Goal: Task Accomplishment & Management: Use online tool/utility

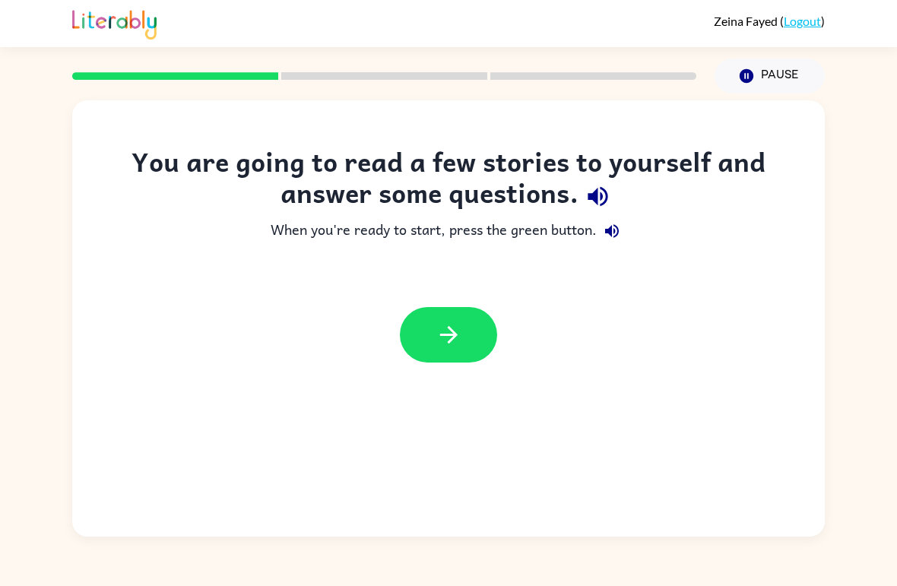
click at [461, 335] on icon "button" at bounding box center [449, 335] width 27 height 27
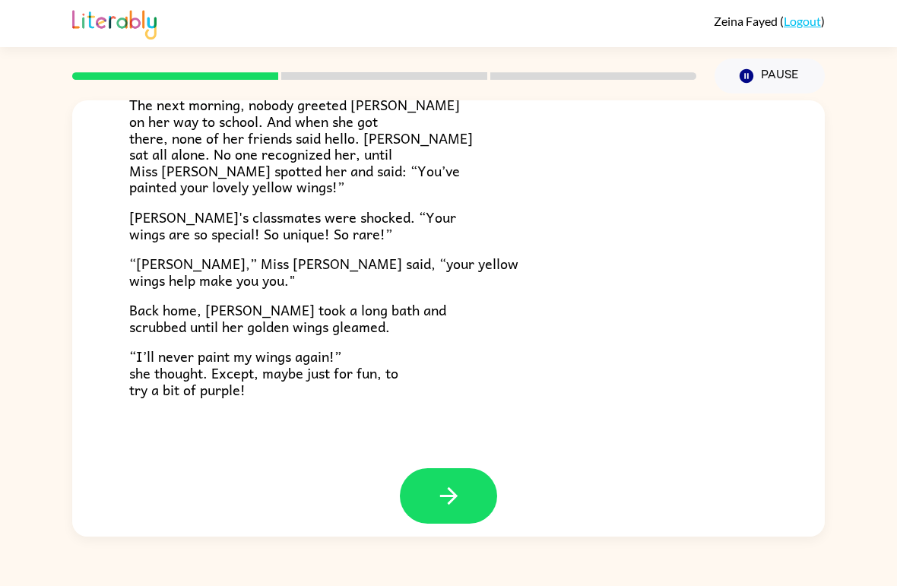
scroll to position [409, 0]
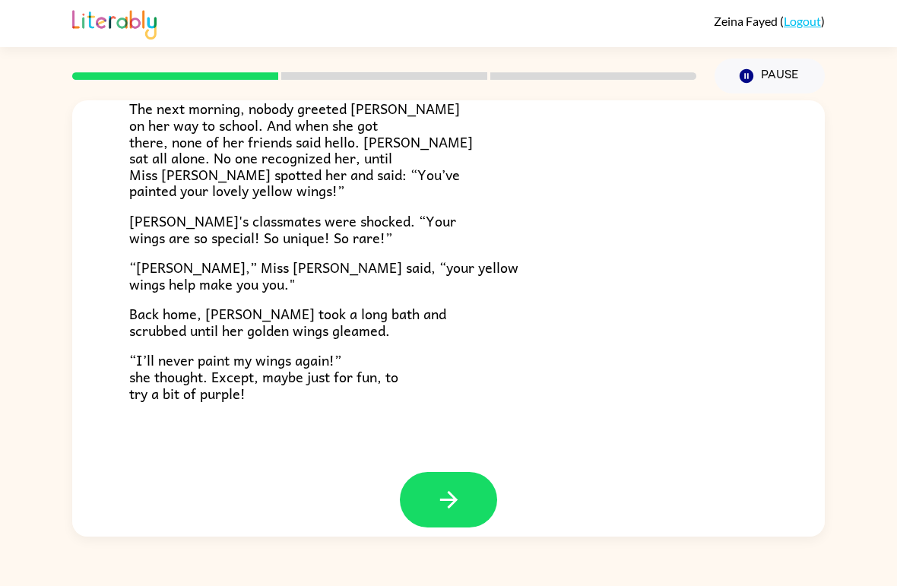
click at [470, 472] on button "button" at bounding box center [448, 499] width 97 height 55
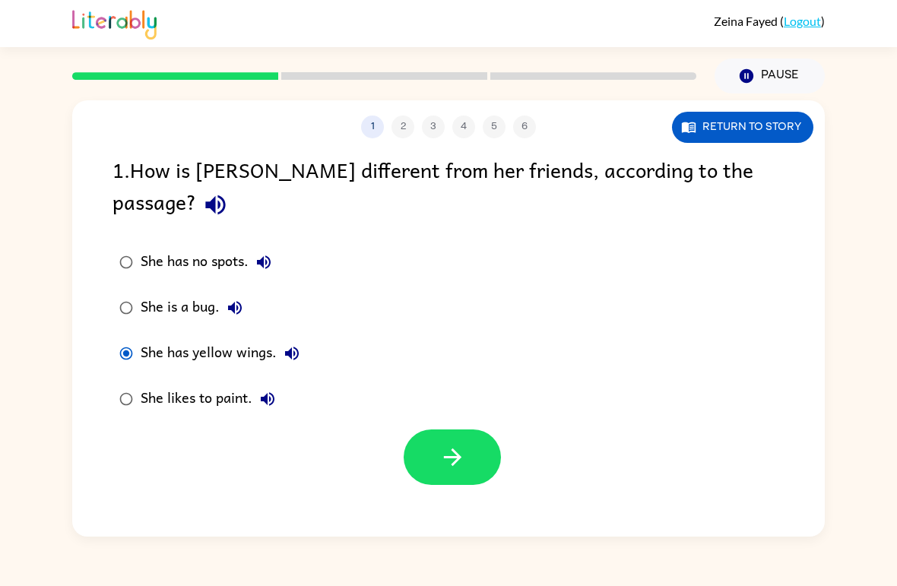
click at [475, 429] on button "button" at bounding box center [452, 456] width 97 height 55
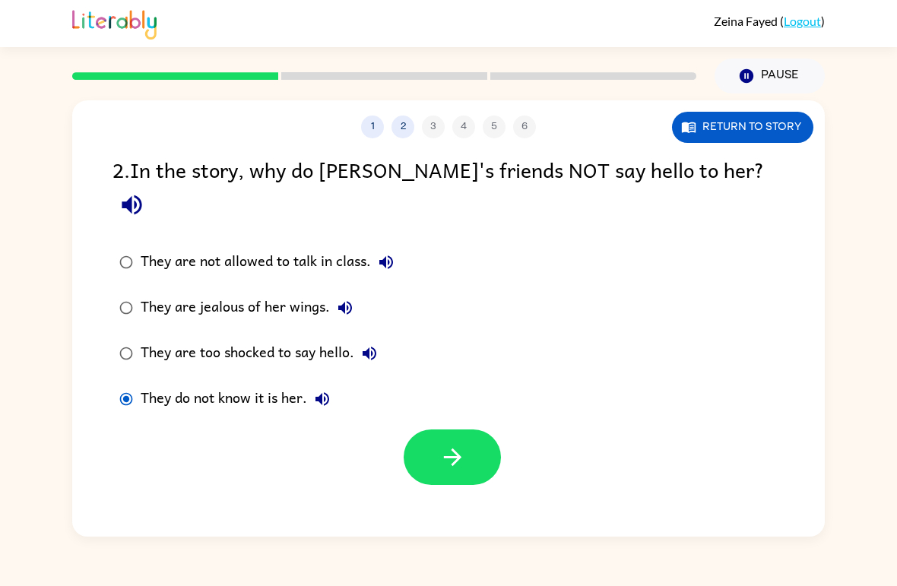
click at [454, 444] on icon "button" at bounding box center [452, 457] width 27 height 27
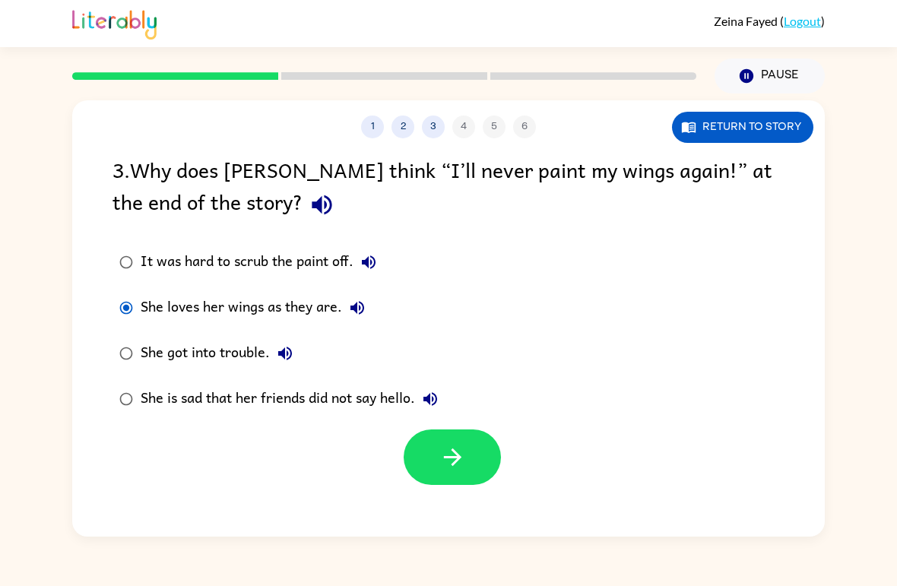
click at [456, 460] on icon "button" at bounding box center [452, 457] width 27 height 27
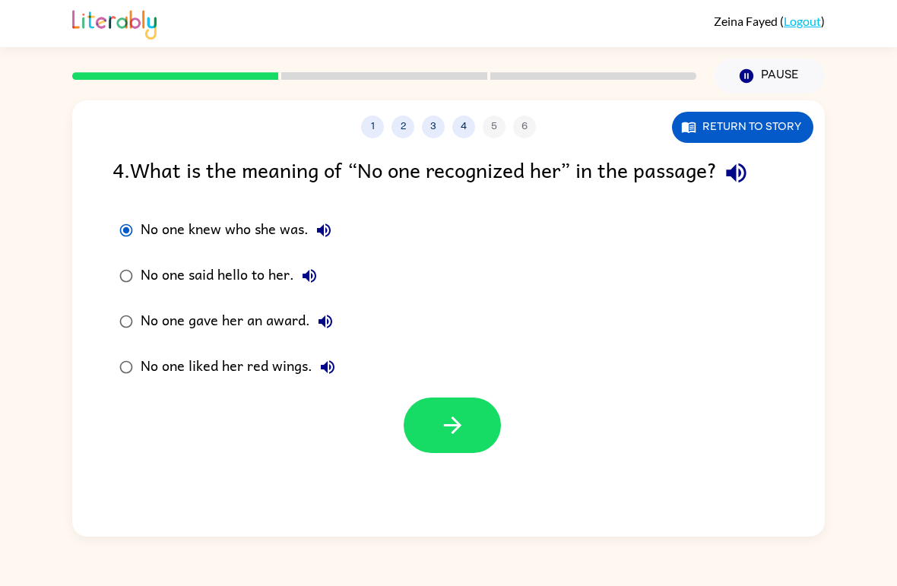
click at [439, 428] on icon "button" at bounding box center [452, 425] width 27 height 27
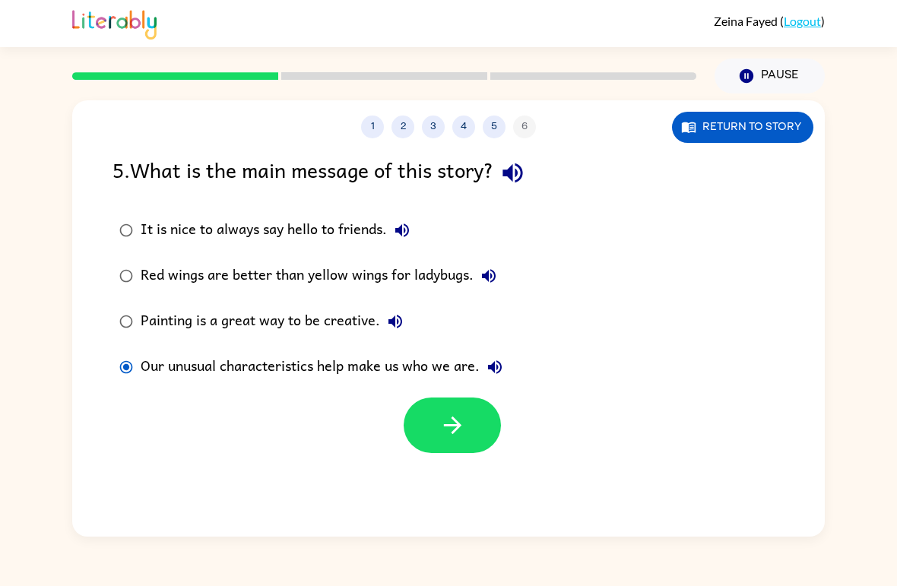
click at [482, 420] on button "button" at bounding box center [452, 425] width 97 height 55
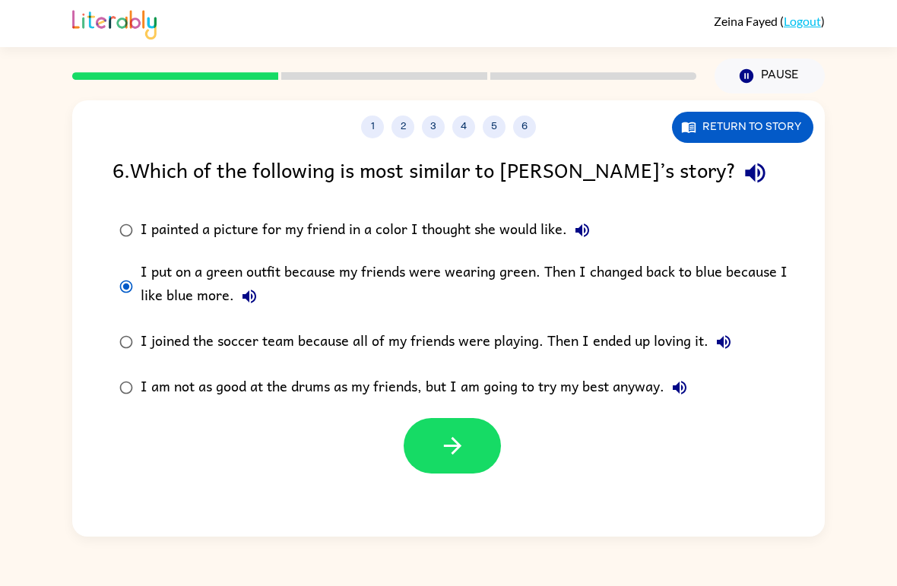
click at [449, 455] on icon "button" at bounding box center [452, 446] width 27 height 27
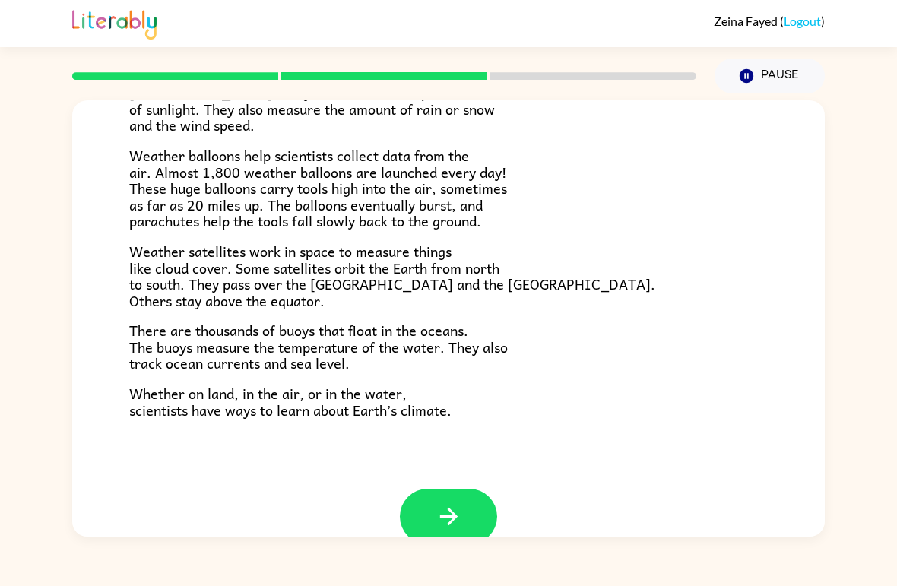
scroll to position [393, 0]
click at [431, 501] on button "button" at bounding box center [448, 515] width 97 height 55
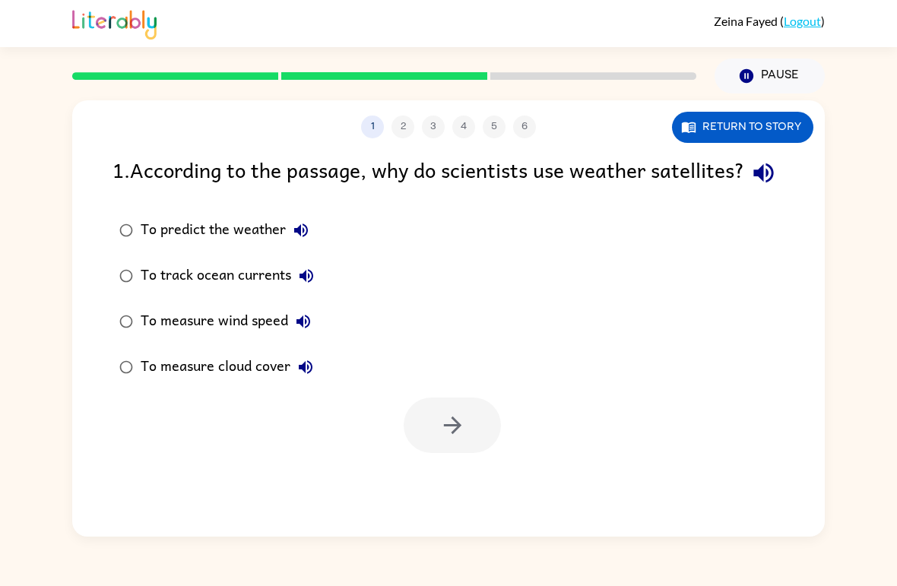
scroll to position [0, 0]
click at [418, 453] on button "button" at bounding box center [452, 425] width 97 height 55
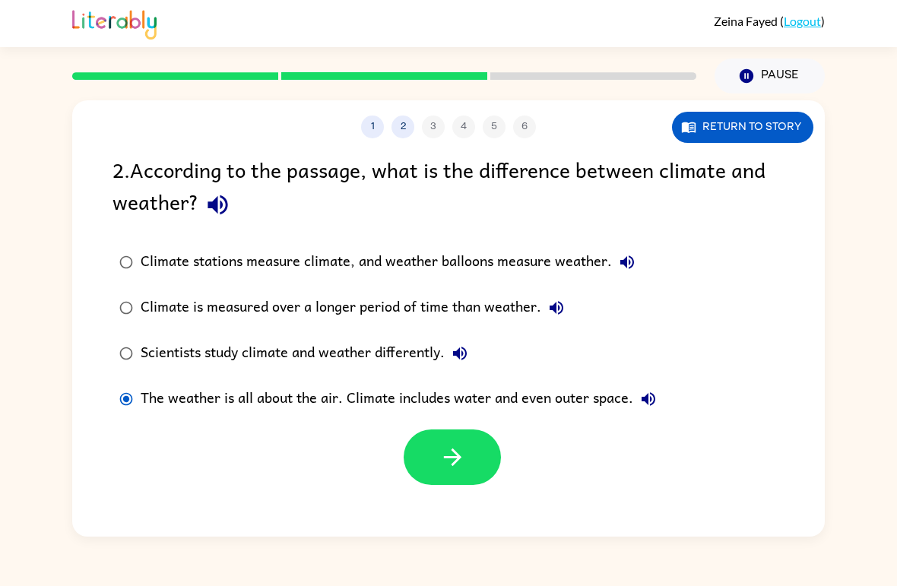
click at [477, 446] on button "button" at bounding box center [452, 456] width 97 height 55
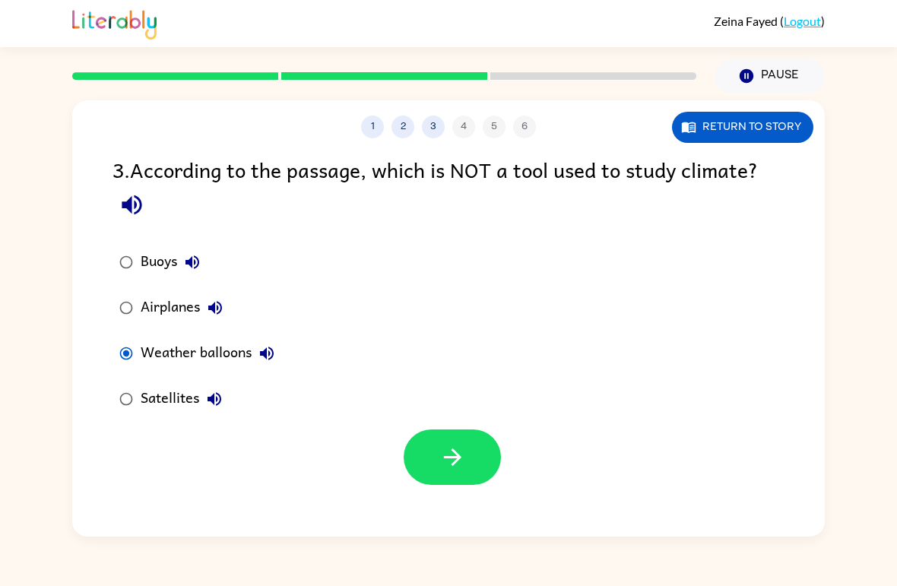
click at [463, 469] on icon "button" at bounding box center [452, 457] width 27 height 27
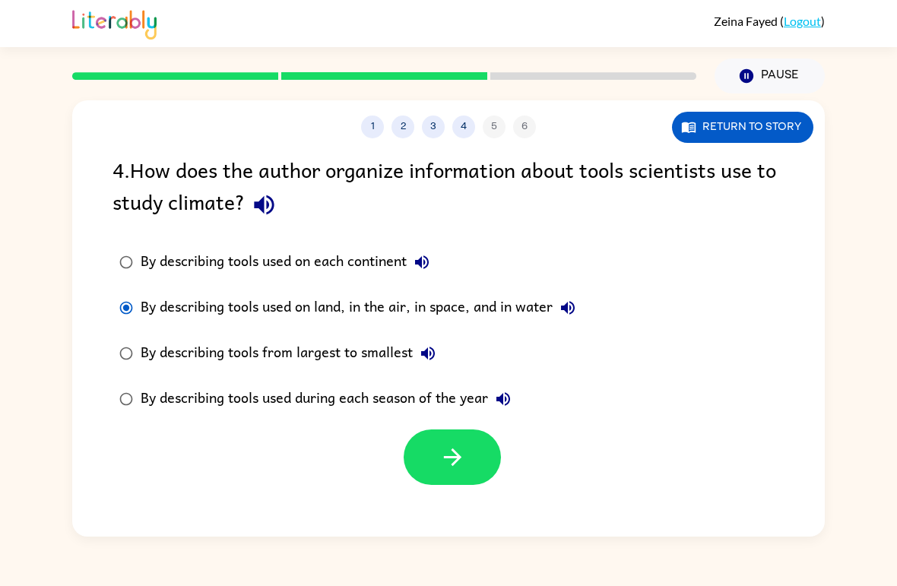
click at [470, 467] on button "button" at bounding box center [452, 456] width 97 height 55
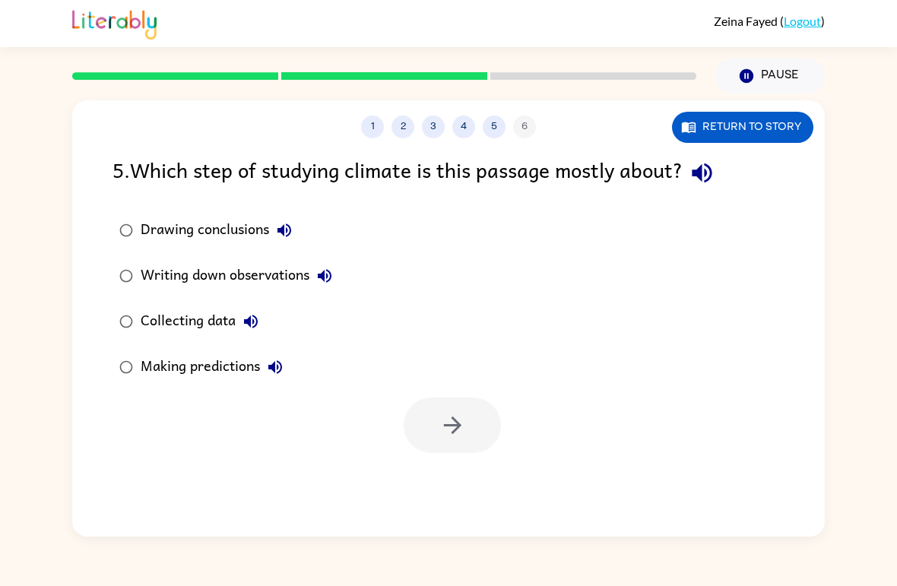
click at [144, 319] on div "Collecting data" at bounding box center [203, 321] width 125 height 30
click at [448, 453] on button "button" at bounding box center [452, 425] width 97 height 55
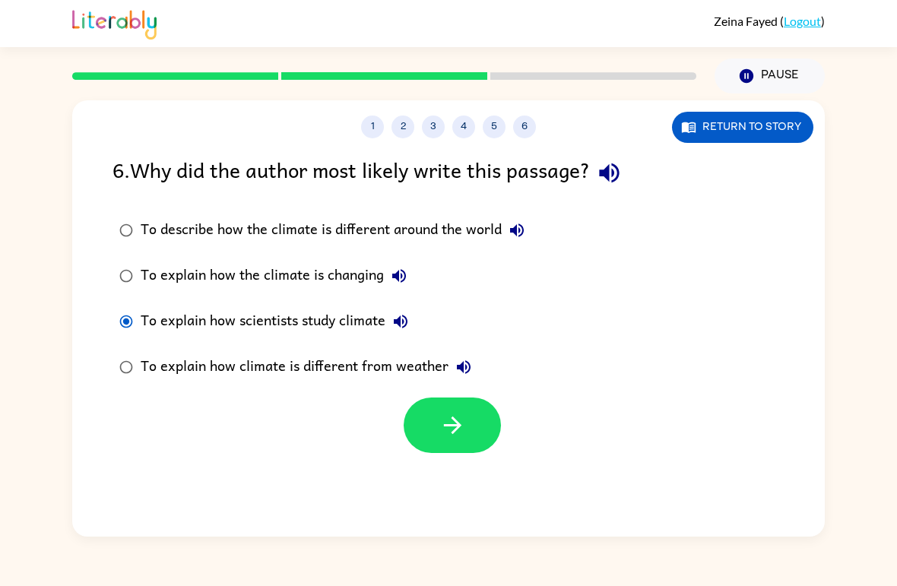
click at [475, 426] on button "button" at bounding box center [452, 425] width 97 height 55
